Goal: Task Accomplishment & Management: Manage account settings

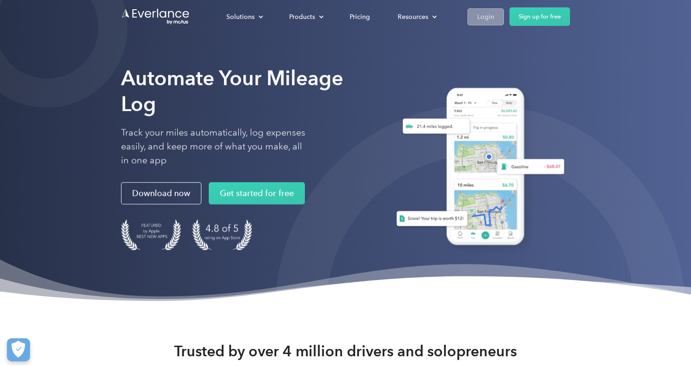
click at [485, 22] on div "Login" at bounding box center [485, 17] width 17 height 12
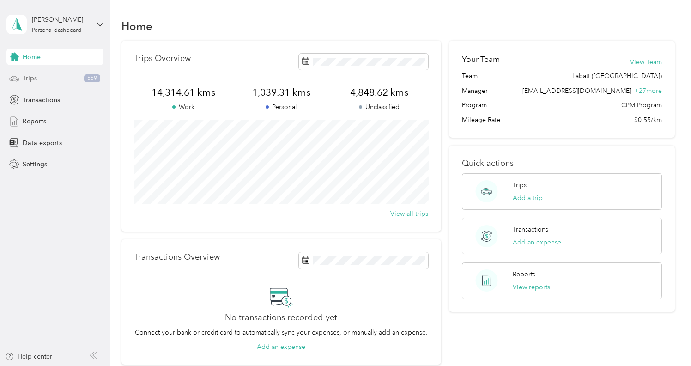
click at [48, 75] on div "Trips 559" at bounding box center [54, 78] width 97 height 17
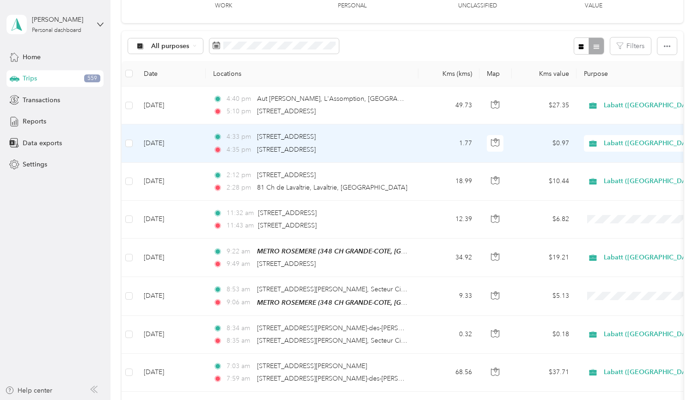
scroll to position [73, 0]
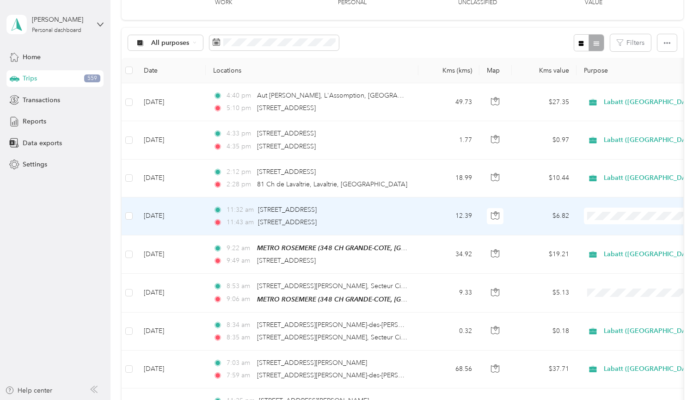
click at [600, 227] on li "Labatt ([GEOGRAPHIC_DATA])" at bounding box center [646, 233] width 124 height 16
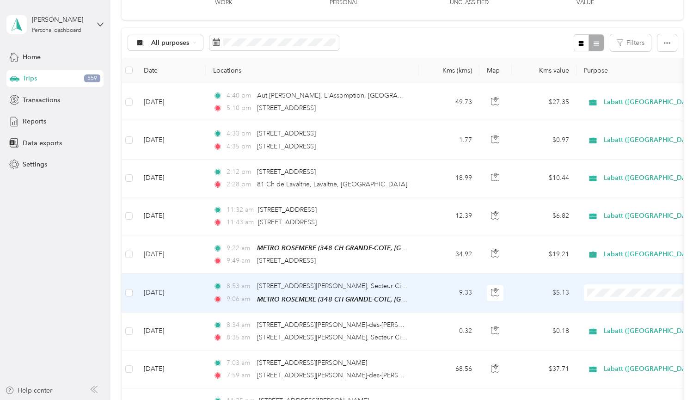
click at [612, 307] on span "Labatt ([GEOGRAPHIC_DATA])" at bounding box center [654, 309] width 95 height 10
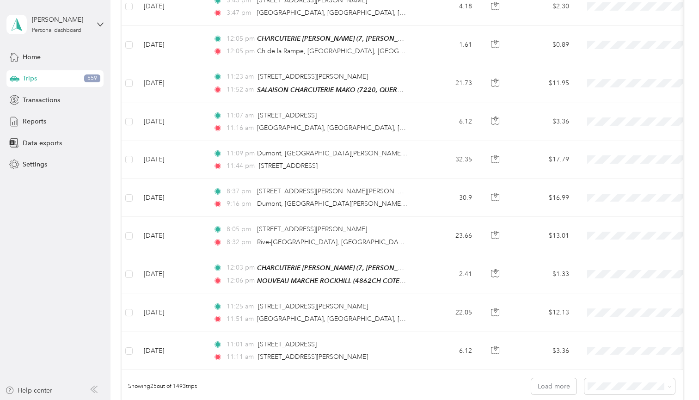
scroll to position [786, 0]
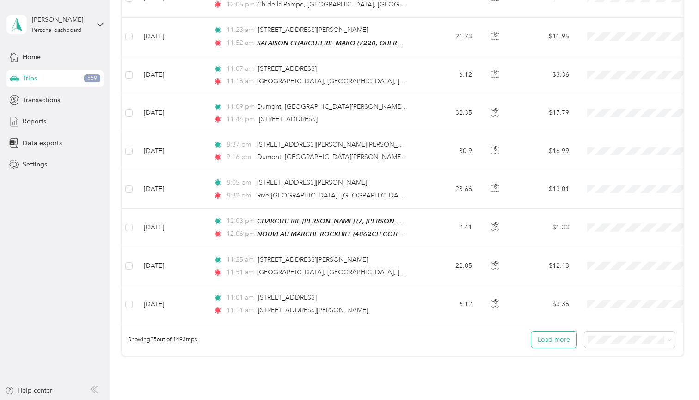
click at [556, 336] on button "Load more" at bounding box center [553, 339] width 45 height 16
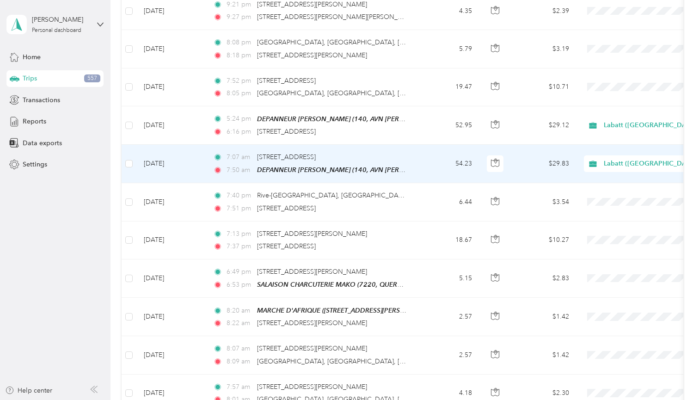
scroll to position [1232, 0]
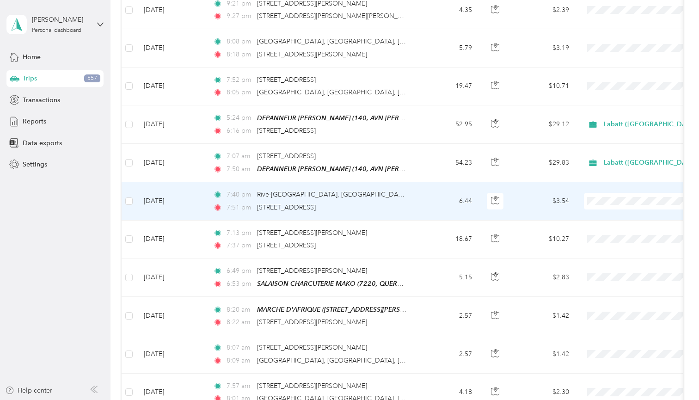
click at [610, 216] on li "Labatt ([GEOGRAPHIC_DATA])" at bounding box center [646, 214] width 124 height 16
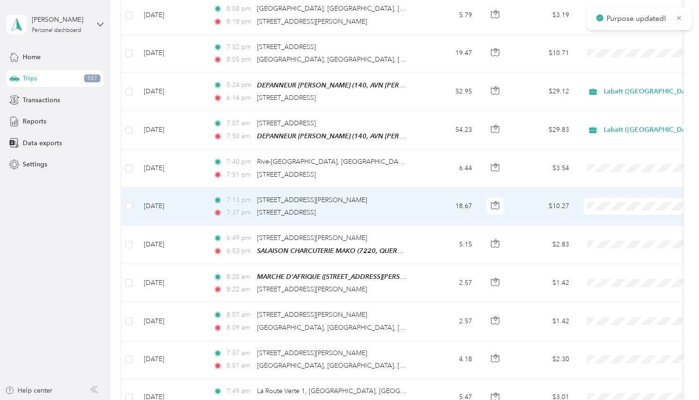
scroll to position [1269, 0]
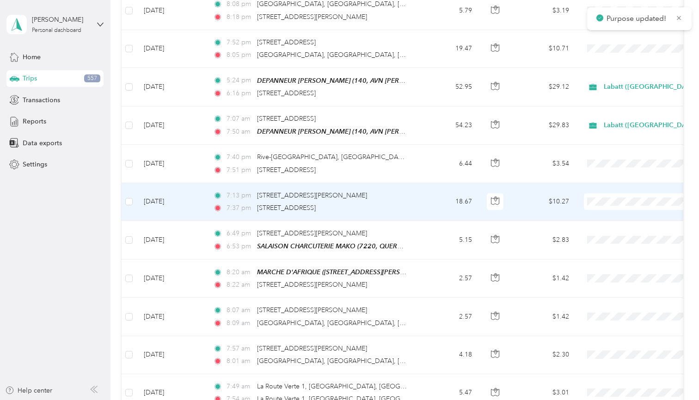
click at [611, 216] on li "Labatt ([GEOGRAPHIC_DATA])" at bounding box center [646, 215] width 124 height 16
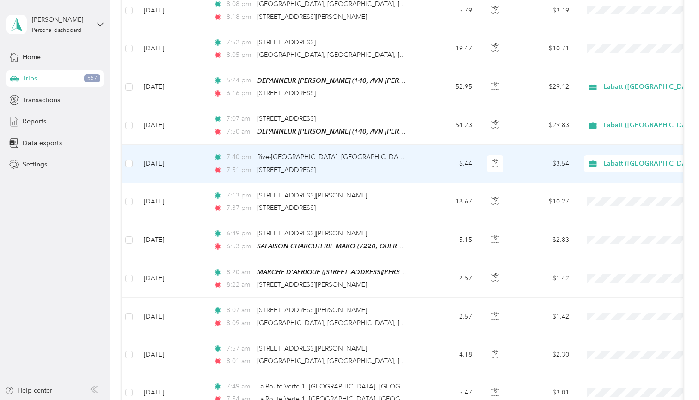
click at [618, 160] on span "Labatt ([GEOGRAPHIC_DATA])" at bounding box center [651, 164] width 95 height 10
click at [626, 192] on span "Personal" at bounding box center [660, 193] width 106 height 10
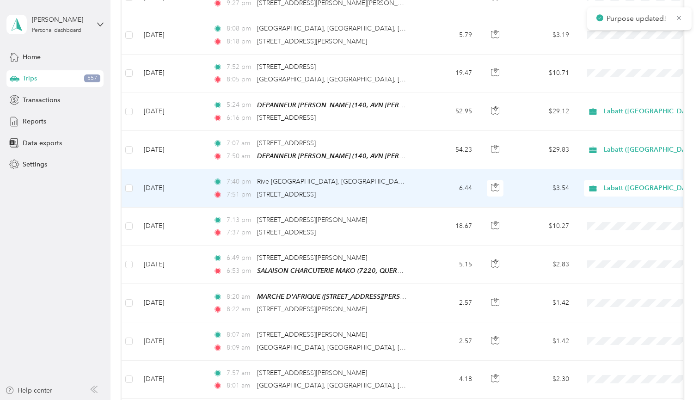
scroll to position [1237, 0]
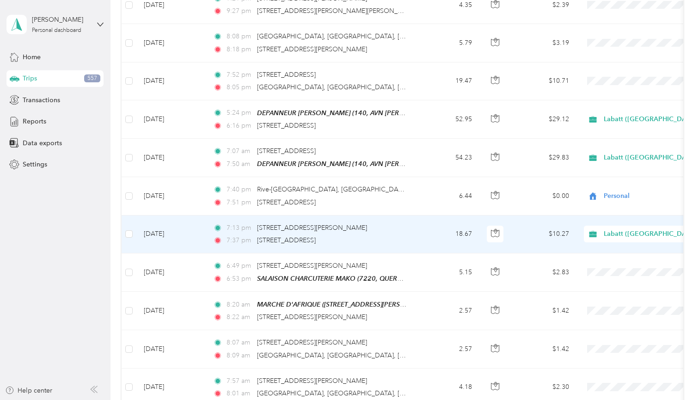
click at [629, 229] on span "Labatt ([GEOGRAPHIC_DATA])" at bounding box center [651, 234] width 95 height 10
click at [630, 264] on span "Personal" at bounding box center [660, 263] width 106 height 10
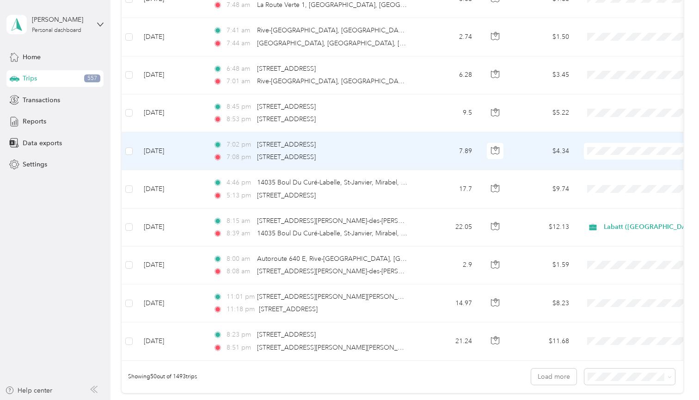
scroll to position [1705, 0]
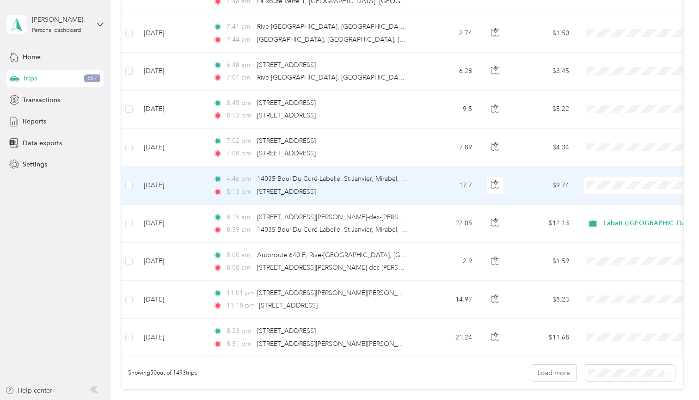
click at [628, 201] on li "Labatt ([GEOGRAPHIC_DATA])" at bounding box center [646, 197] width 124 height 16
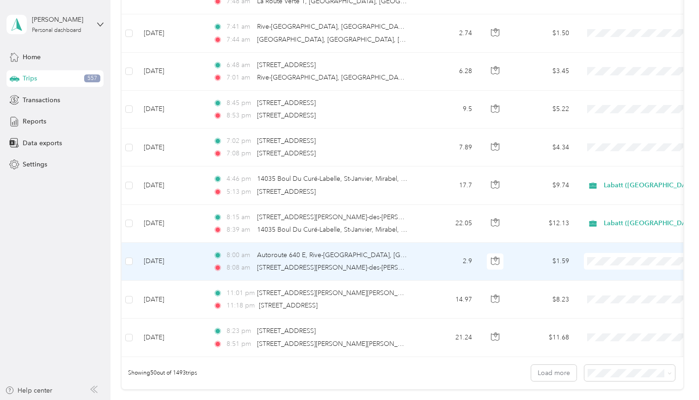
click at [607, 268] on li "Labatt ([GEOGRAPHIC_DATA])" at bounding box center [646, 273] width 124 height 16
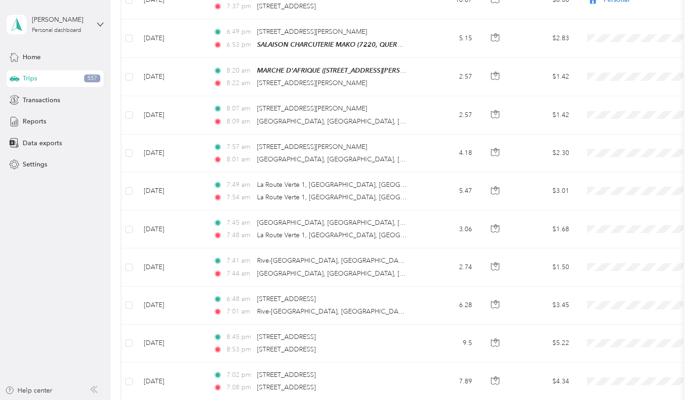
scroll to position [1377, 0]
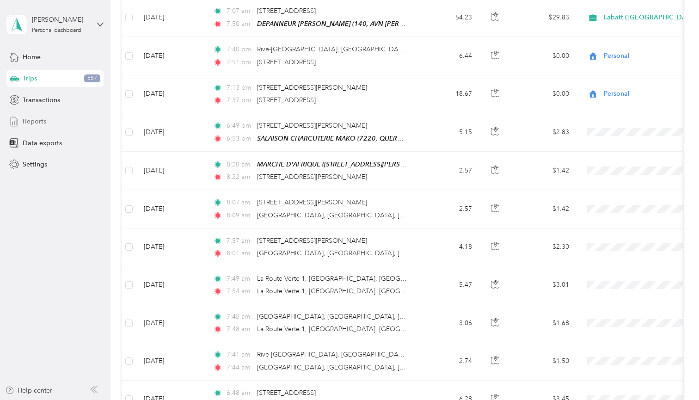
click at [71, 122] on div "Reports" at bounding box center [54, 121] width 97 height 17
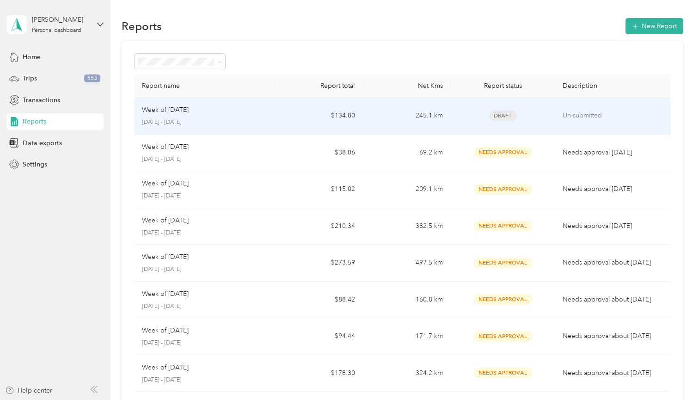
click at [402, 110] on td "245.1 km" at bounding box center [406, 116] width 88 height 37
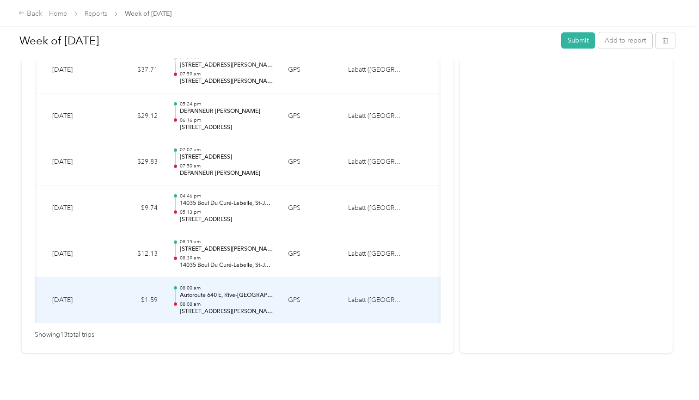
scroll to position [0, 66]
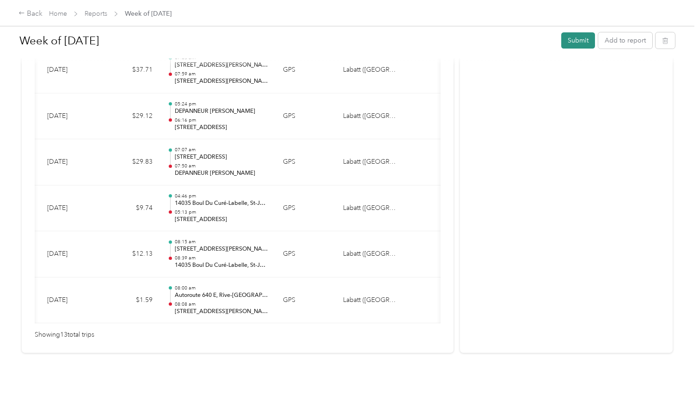
click at [586, 41] on button "Submit" at bounding box center [578, 40] width 34 height 16
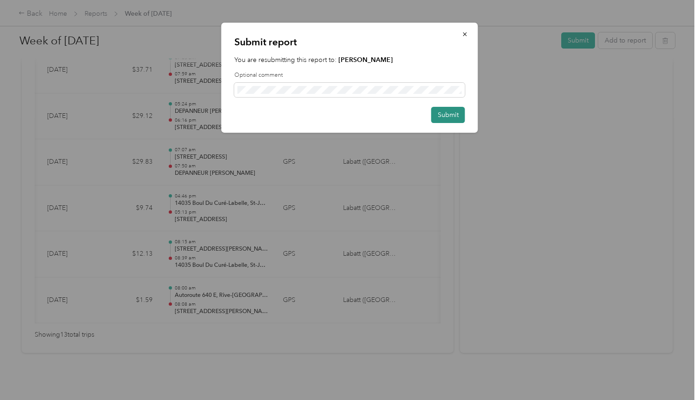
click at [446, 111] on button "Submit" at bounding box center [448, 115] width 34 height 16
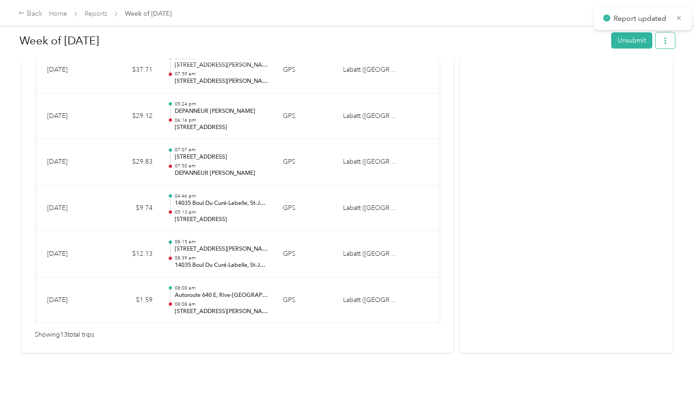
click at [668, 45] on button "button" at bounding box center [664, 40] width 19 height 16
click at [658, 74] on div "Download" at bounding box center [643, 75] width 55 height 10
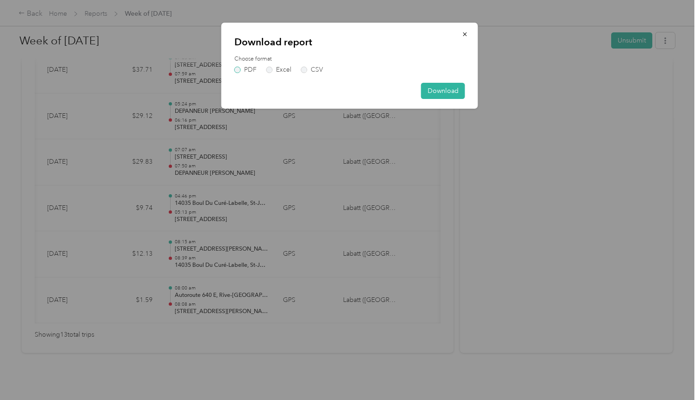
click at [240, 72] on label "PDF" at bounding box center [245, 70] width 22 height 6
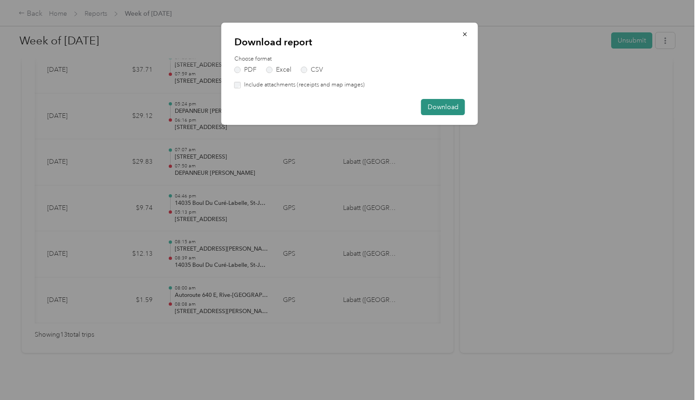
click at [451, 101] on button "Download" at bounding box center [443, 107] width 44 height 16
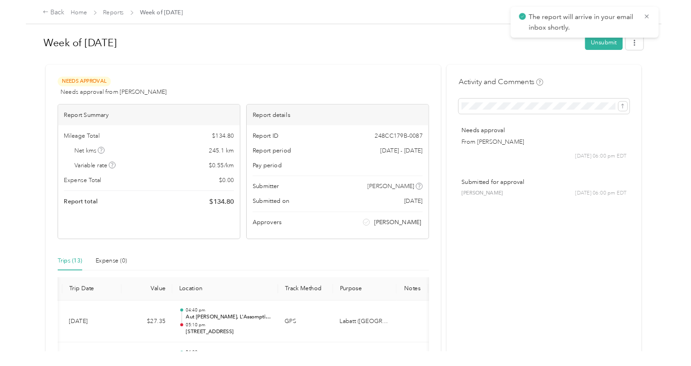
scroll to position [0, 0]
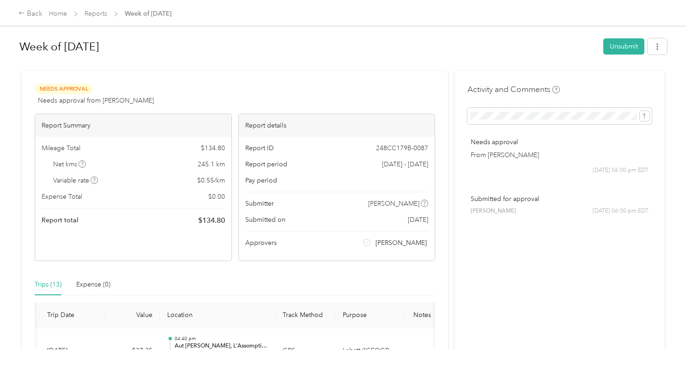
click at [17, 15] on div "Back Home Reports Week of [DATE]" at bounding box center [345, 13] width 691 height 26
click at [24, 14] on icon at bounding box center [21, 13] width 6 height 6
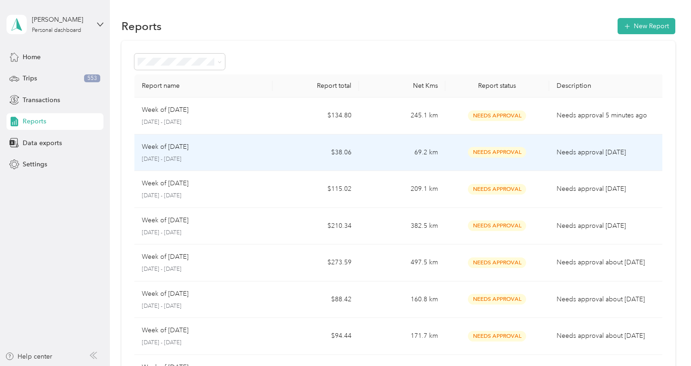
click at [308, 147] on td "$38.06" at bounding box center [316, 152] width 86 height 37
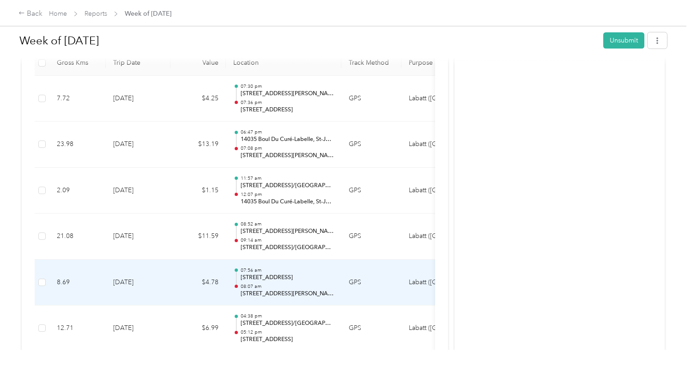
scroll to position [181, 0]
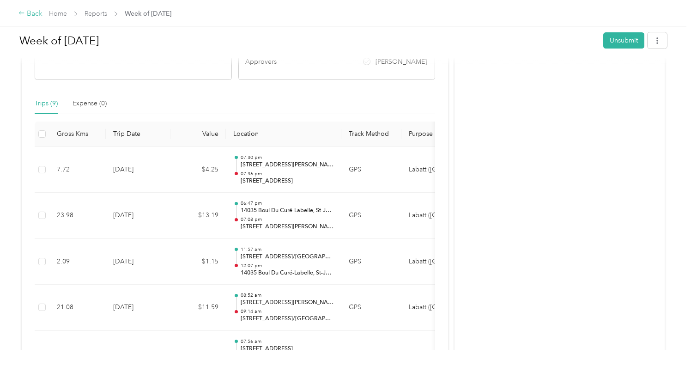
click at [27, 15] on div "Back" at bounding box center [30, 13] width 24 height 11
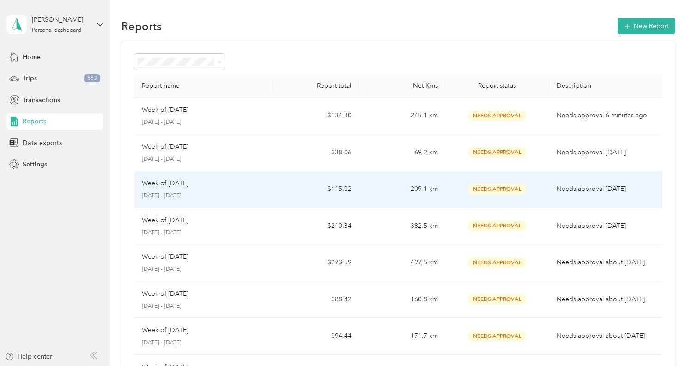
click at [228, 186] on div "Week of [DATE]" at bounding box center [203, 183] width 123 height 10
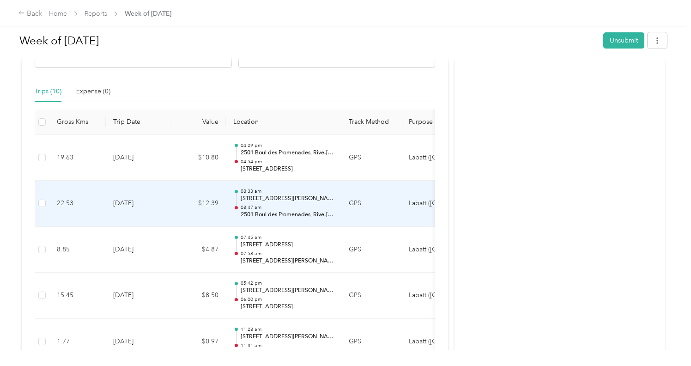
scroll to position [192, 0]
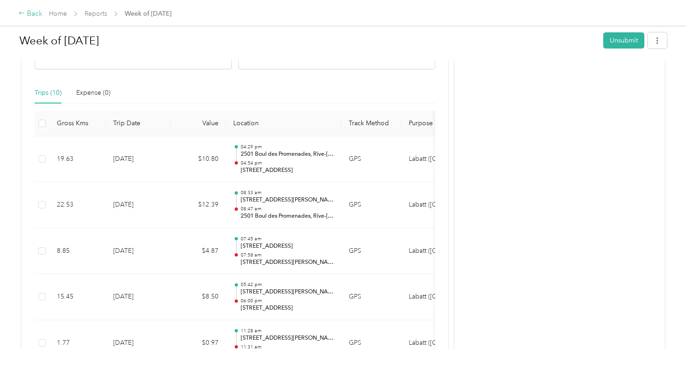
click at [22, 14] on icon at bounding box center [21, 13] width 6 height 6
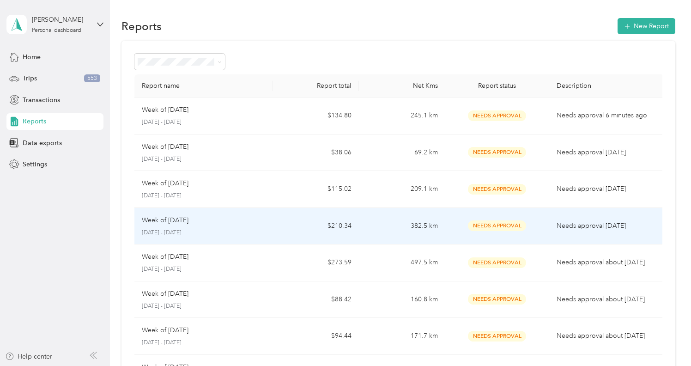
click at [213, 226] on div "Week of [DATE] [DATE] - [DATE]" at bounding box center [203, 226] width 123 height 22
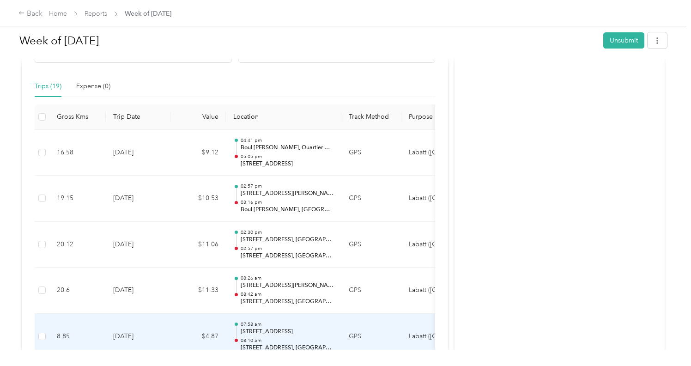
scroll to position [191, 0]
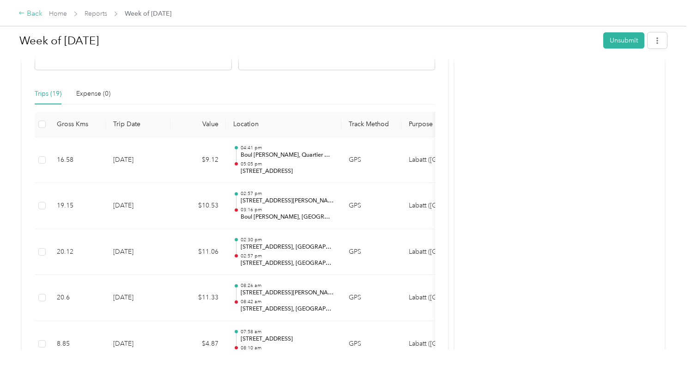
click at [22, 14] on icon at bounding box center [21, 13] width 6 height 6
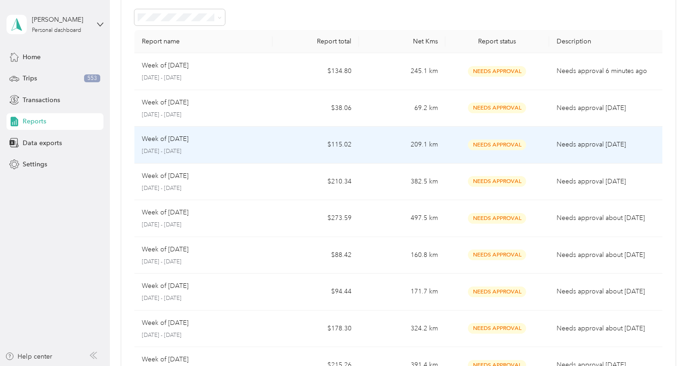
scroll to position [55, 0]
